Goal: Contribute content: Add original content to the website for others to see

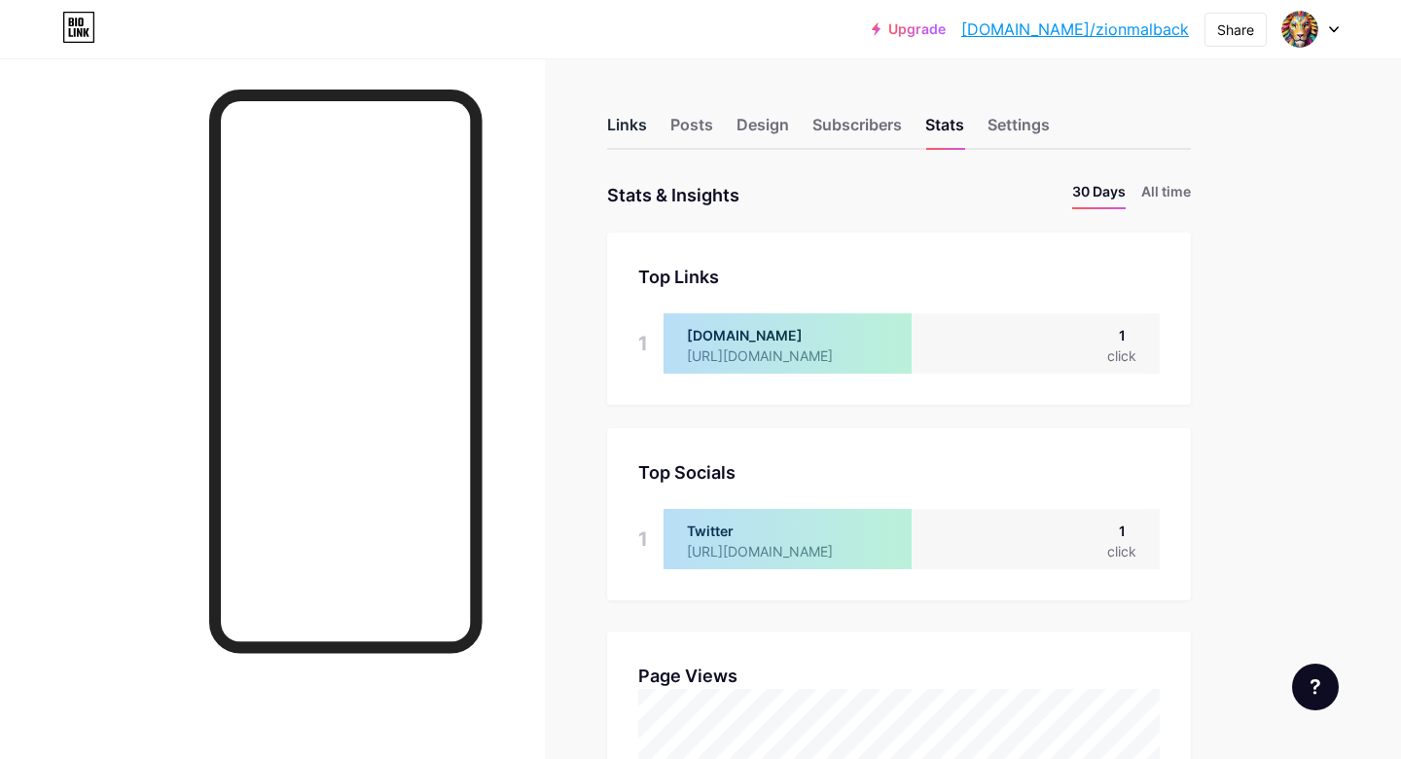
click at [628, 131] on div "Links" at bounding box center [627, 130] width 40 height 35
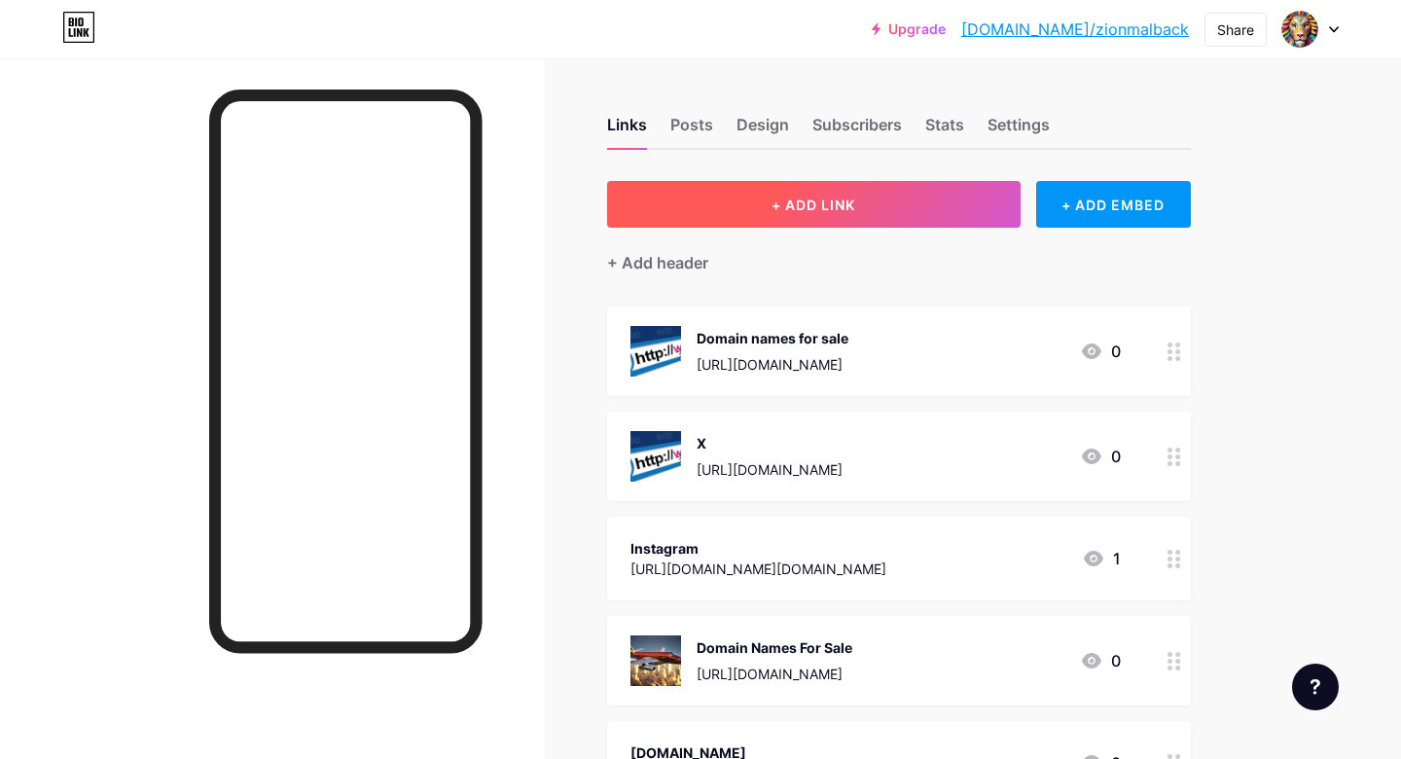
click at [782, 206] on span "+ ADD LINK" at bounding box center [813, 204] width 84 height 17
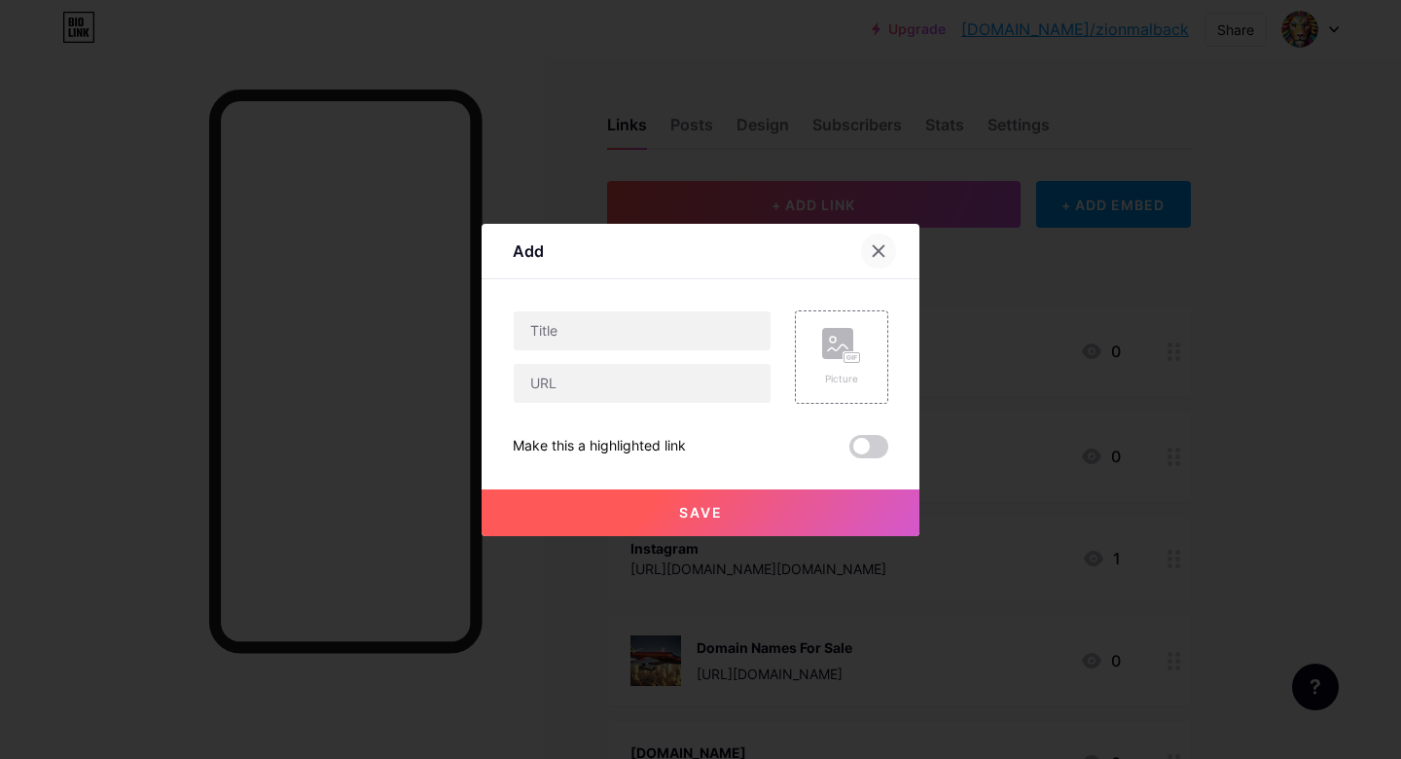
click at [872, 250] on icon at bounding box center [879, 251] width 16 height 16
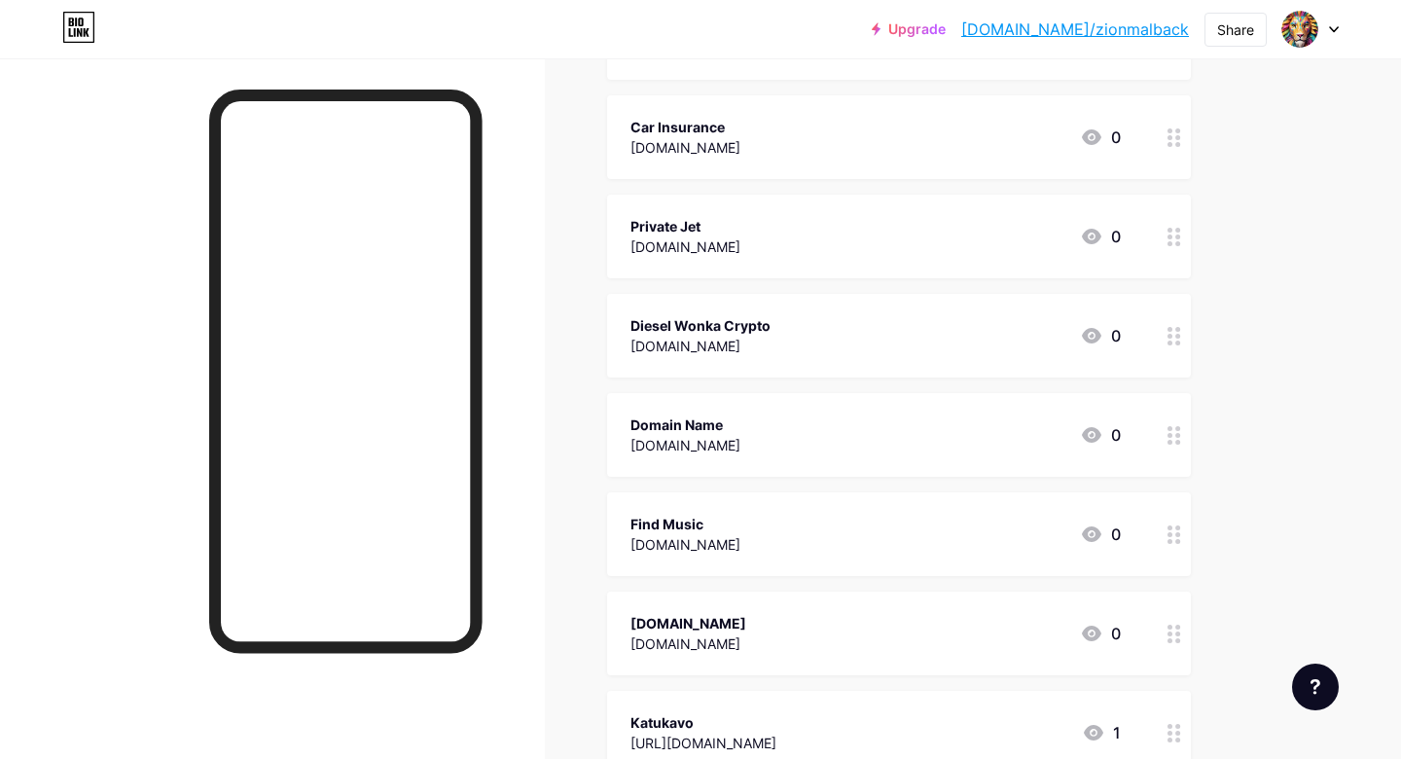
scroll to position [3213, 0]
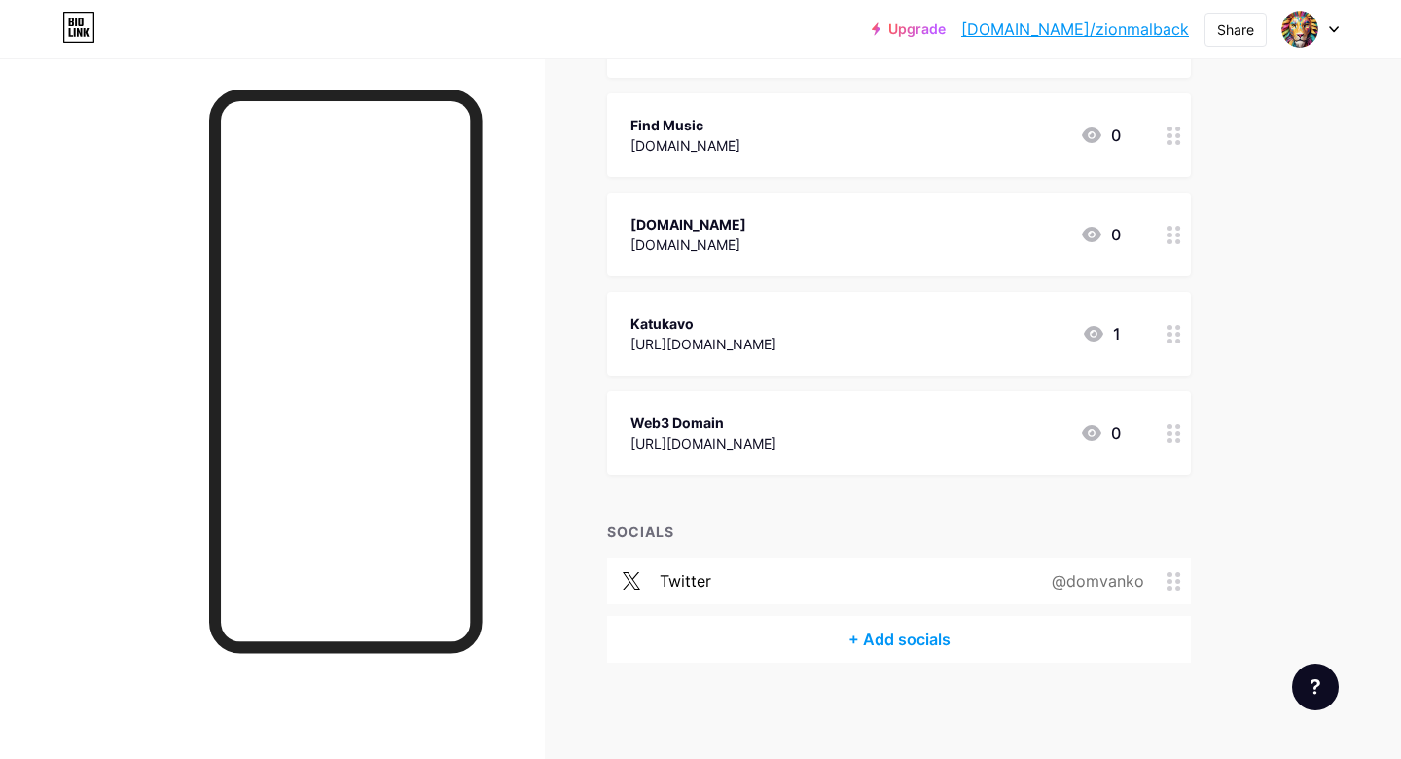
click at [905, 630] on div "+ Add socials" at bounding box center [899, 639] width 584 height 47
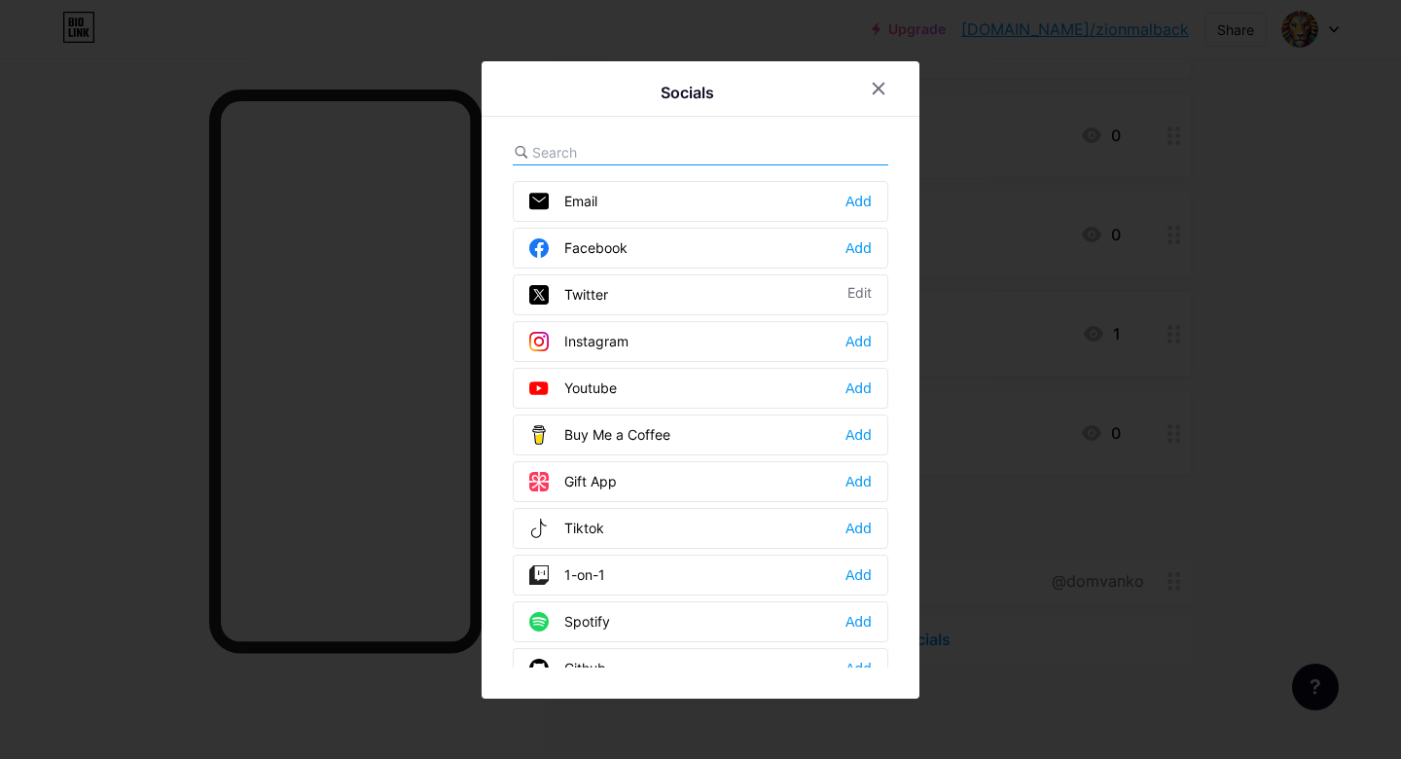
click at [688, 349] on div "Instagram Add" at bounding box center [700, 341] width 375 height 41
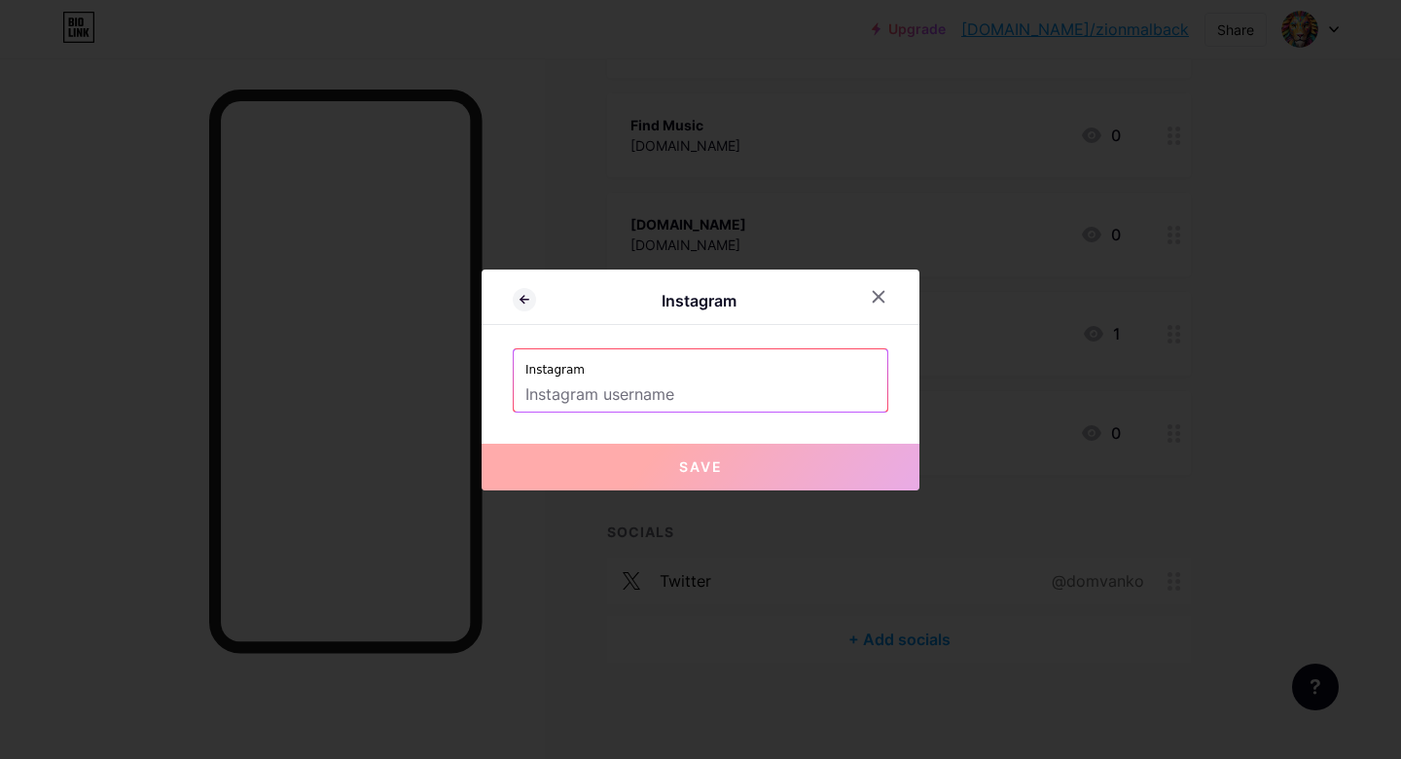
click at [659, 397] on input "text" at bounding box center [700, 394] width 350 height 33
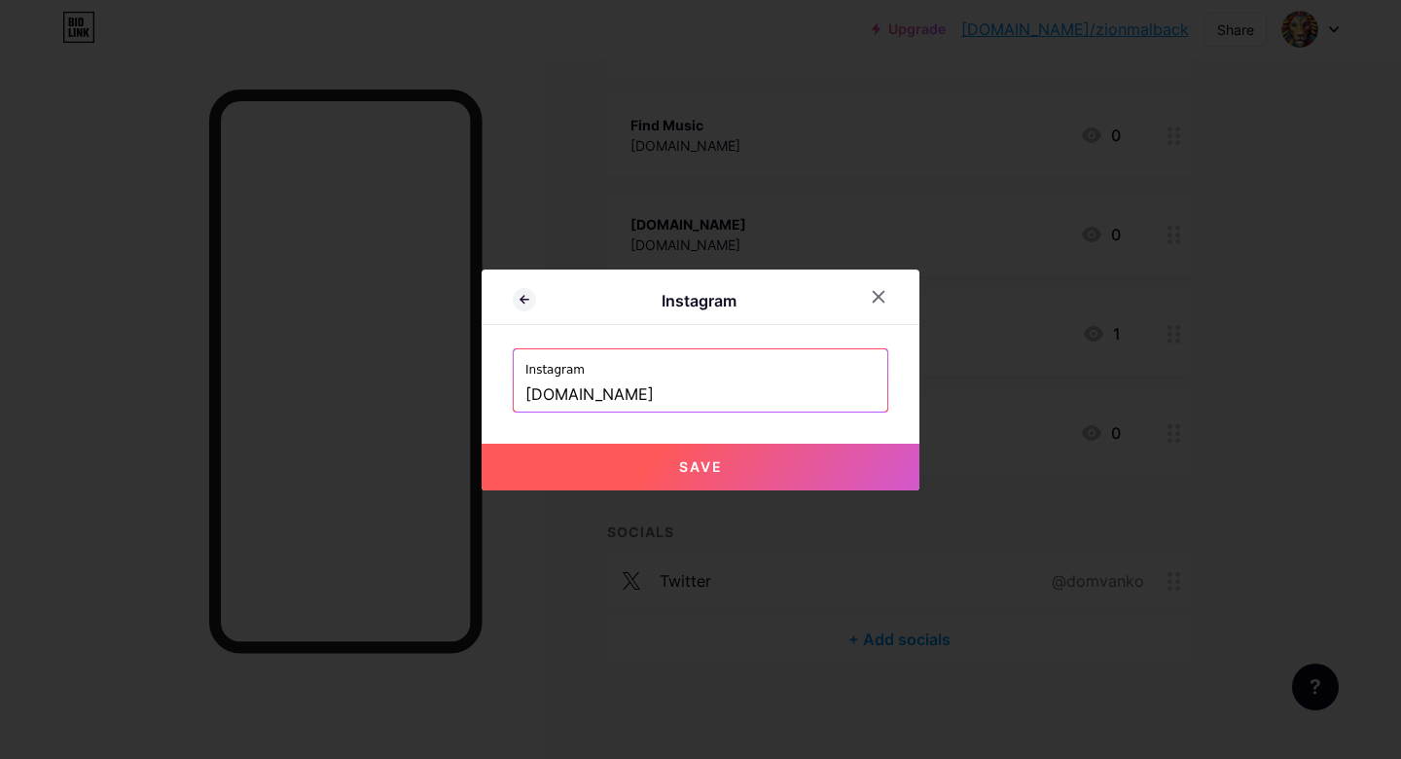
click at [722, 474] on button "Save" at bounding box center [700, 467] width 438 height 47
type input "[URL][DOMAIN_NAME][DOMAIN_NAME]"
